Goal: Communication & Community: Answer question/provide support

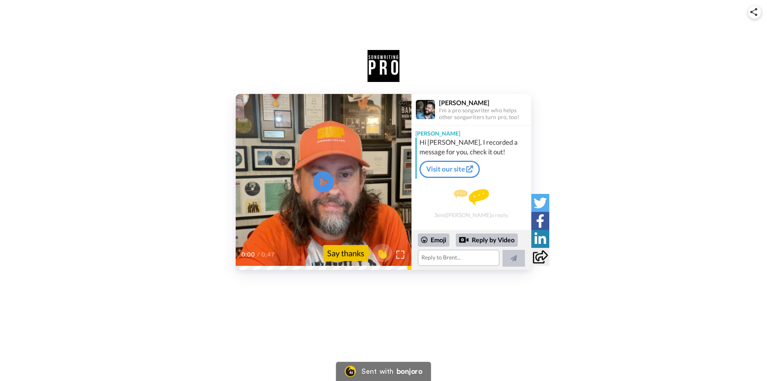
click at [320, 175] on icon at bounding box center [323, 181] width 21 height 21
click at [434, 259] on textarea at bounding box center [458, 258] width 81 height 16
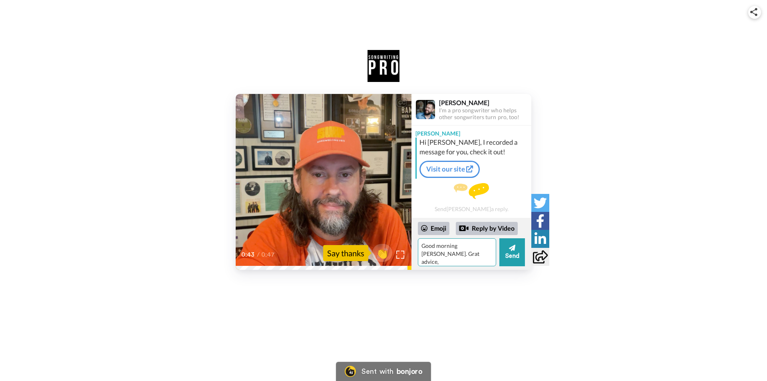
click at [478, 248] on textarea "Good morning [PERSON_NAME]. Grat advice," at bounding box center [457, 252] width 78 height 28
click at [481, 247] on textarea "Good morning [PERSON_NAME]. Grat advice," at bounding box center [457, 252] width 78 height 28
click at [444, 255] on textarea "Good morning [PERSON_NAME]. Great advice," at bounding box center [457, 252] width 78 height 28
click at [429, 259] on textarea "Good morning [PERSON_NAME]. Great advice, thank you as always. Congratulations …" at bounding box center [457, 252] width 78 height 28
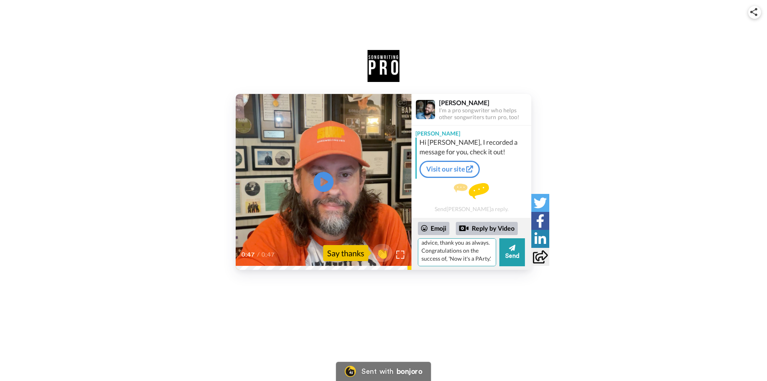
click at [427, 260] on textarea "Good morning [PERSON_NAME]. Great advice, thank you as always. Congratulations …" at bounding box center [457, 252] width 78 height 28
click at [453, 257] on textarea "Good morning [PERSON_NAME]. Great advice, thank you as always. Congratulations …" at bounding box center [457, 252] width 78 height 28
click at [464, 260] on textarea "Good morning [PERSON_NAME]. Great advice, thank you as always. Congratulations …" at bounding box center [457, 252] width 78 height 28
click at [469, 261] on textarea "Good morning [PERSON_NAME]. Great advice, thank you as always. Congratulations …" at bounding box center [457, 252] width 78 height 28
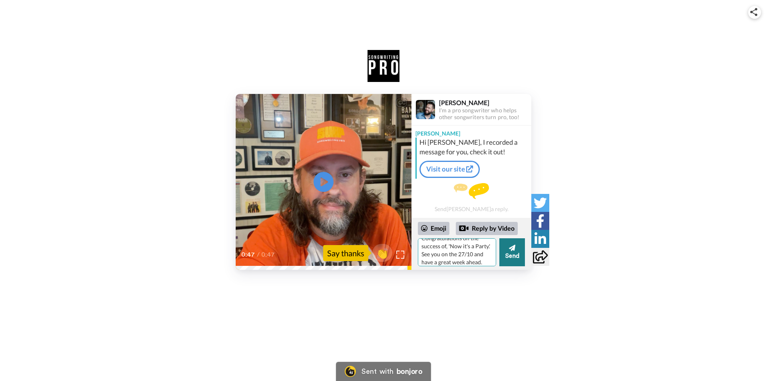
type textarea "Good morning [PERSON_NAME]. Great advice, thank you as always. Congratulations …"
click at [514, 258] on button "Send" at bounding box center [512, 252] width 26 height 28
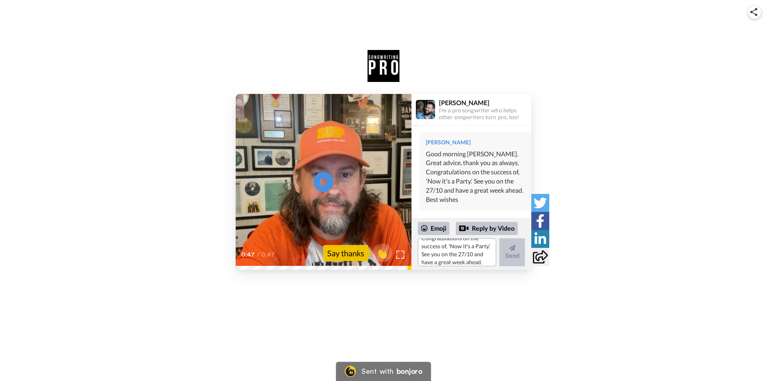
scroll to position [0, 0]
